Goal: Download file/media

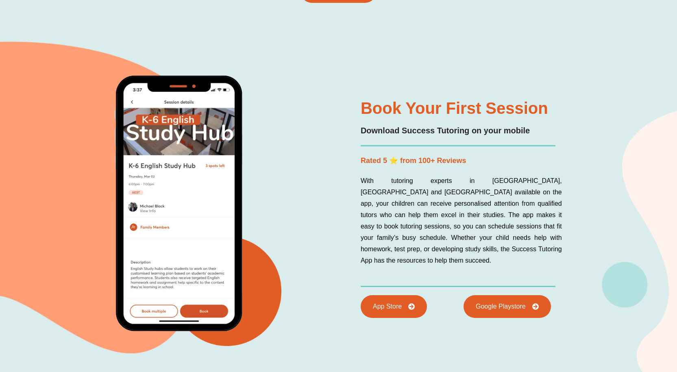
scroll to position [2032, 0]
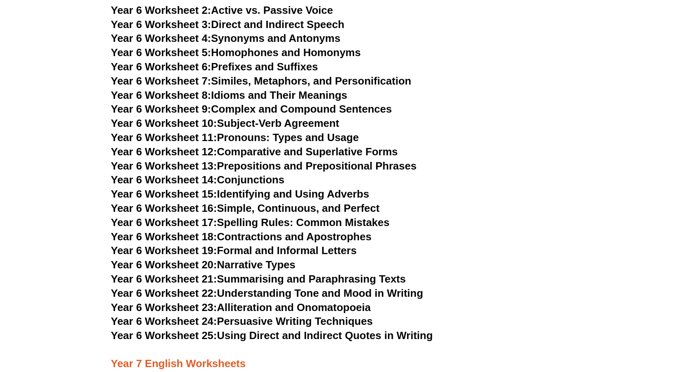
scroll to position [4348, 0]
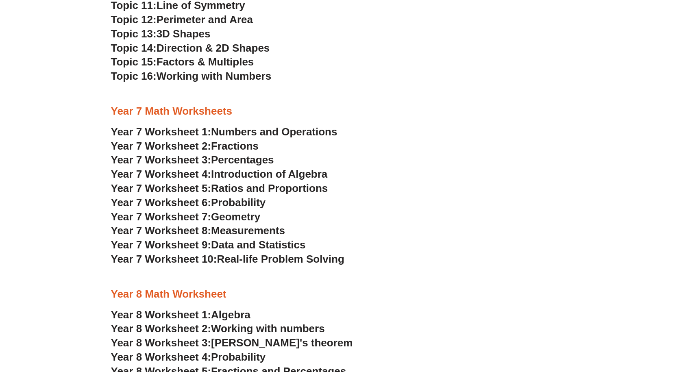
scroll to position [1991, 0]
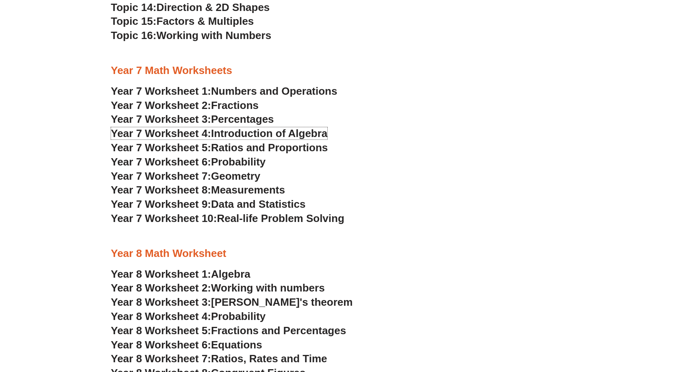
click at [248, 132] on span "Introduction of Algebra" at bounding box center [269, 133] width 116 height 12
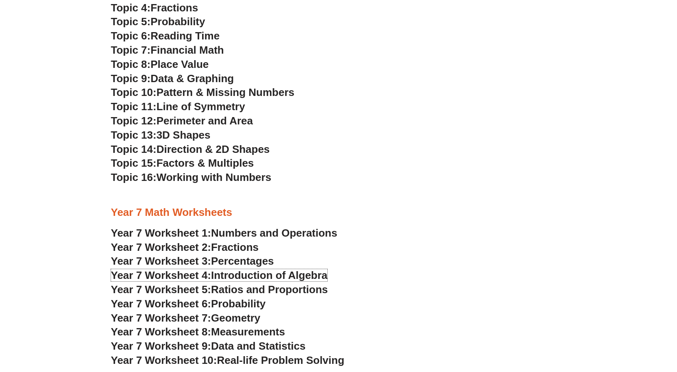
scroll to position [1788, 0]
